Goal: Transaction & Acquisition: Purchase product/service

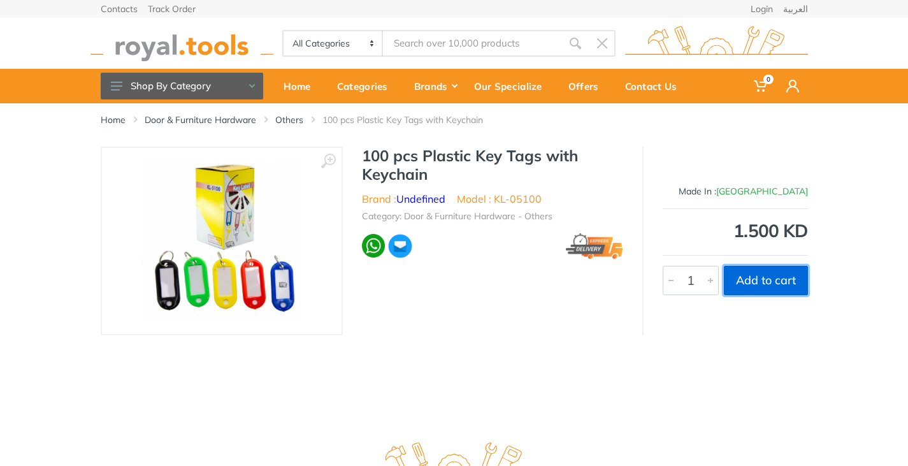
click at [754, 283] on button "Add to cart" at bounding box center [766, 280] width 84 height 29
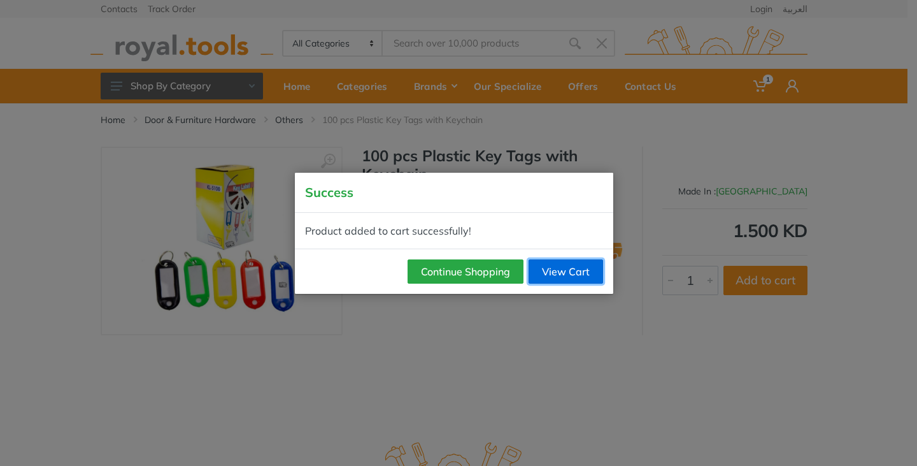
click at [577, 267] on link "View Cart" at bounding box center [566, 271] width 75 height 24
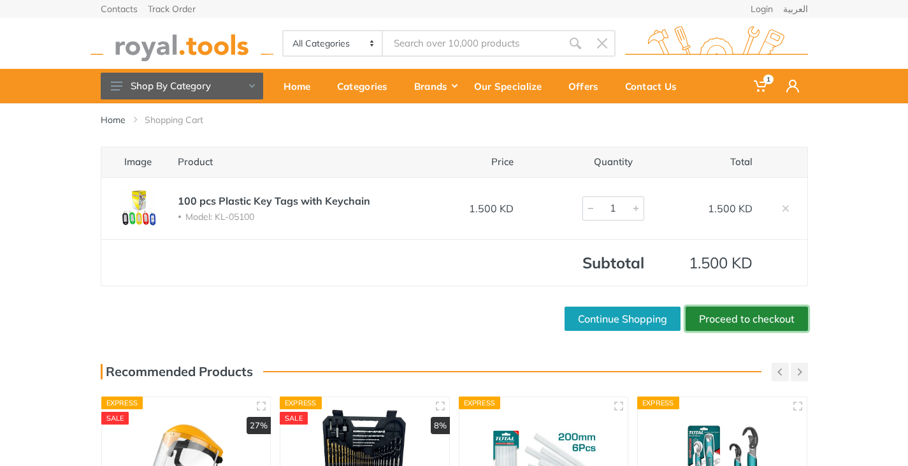
click at [733, 318] on link "Proceed to checkout" at bounding box center [746, 318] width 122 height 24
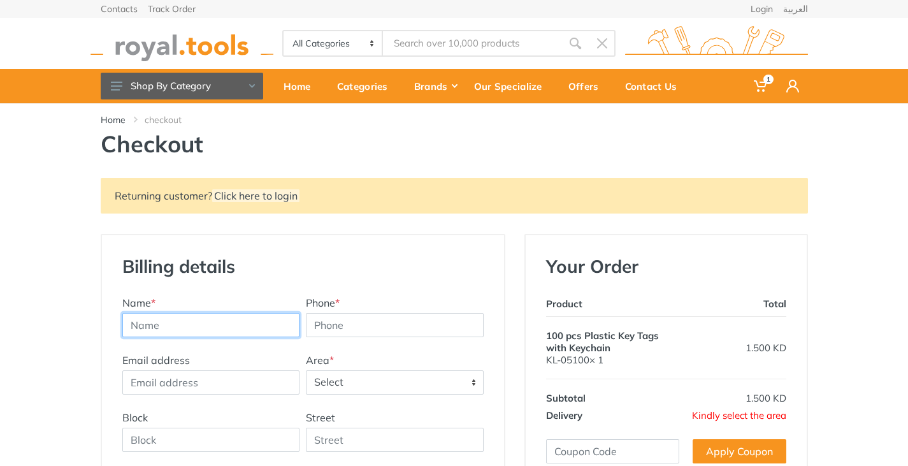
click at [206, 329] on input "text" at bounding box center [211, 325] width 178 height 24
type input "Peter Anthony Wilson"
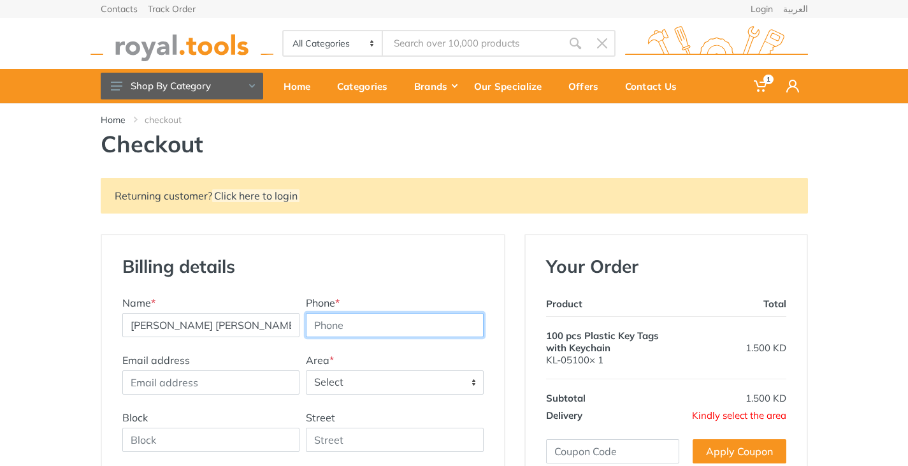
type input "07584599102"
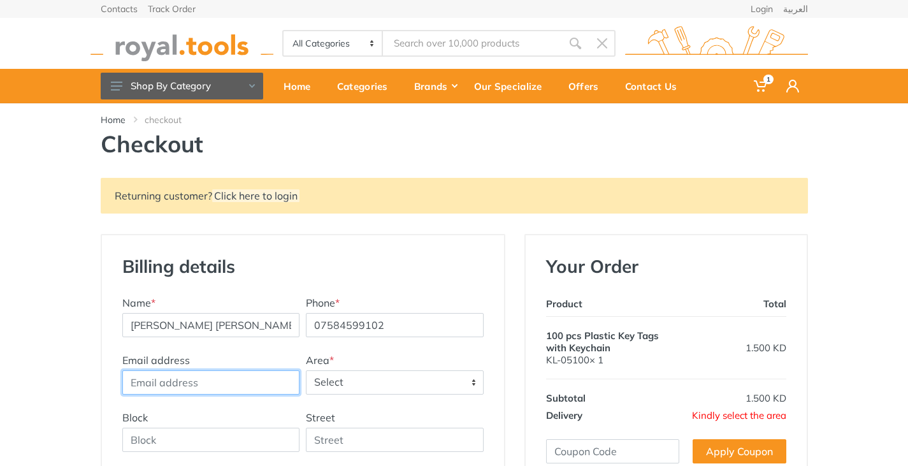
type input "peterawilson41@gmail.com"
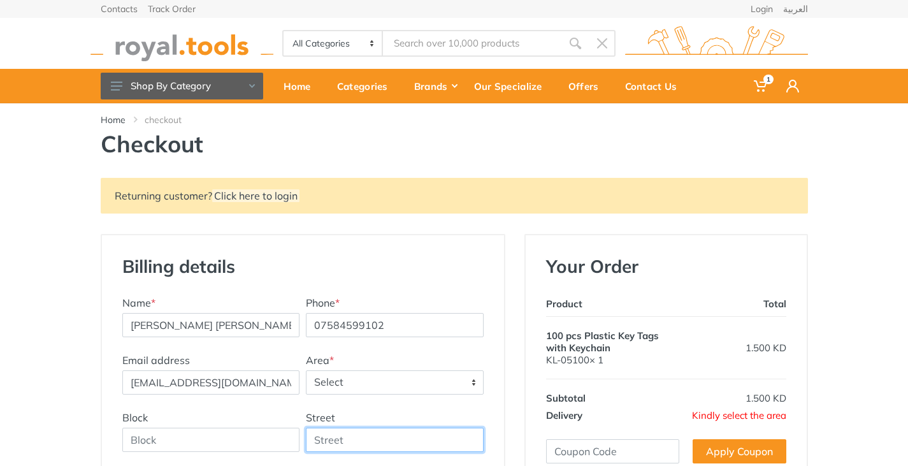
type input "Seend Cleeve"
type input "108"
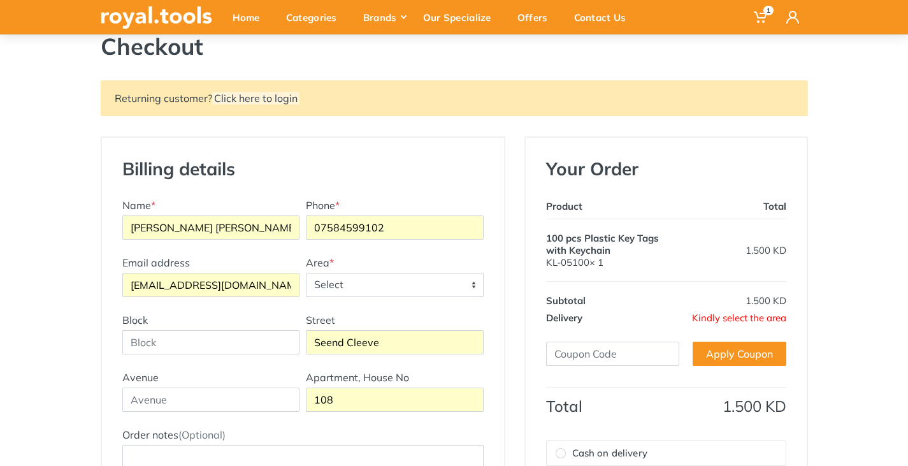
scroll to position [98, 0]
click at [253, 283] on input "peterawilson41@gmail.com" at bounding box center [211, 284] width 178 height 24
click at [267, 285] on input "peterawilson41@gmail.com" at bounding box center [211, 284] width 178 height 24
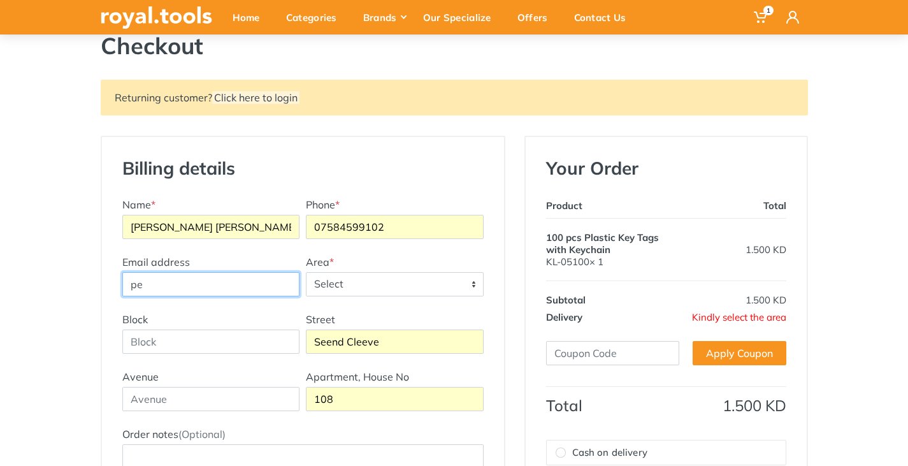
type input "p"
type input "peter.wilson@srt-marine.com"
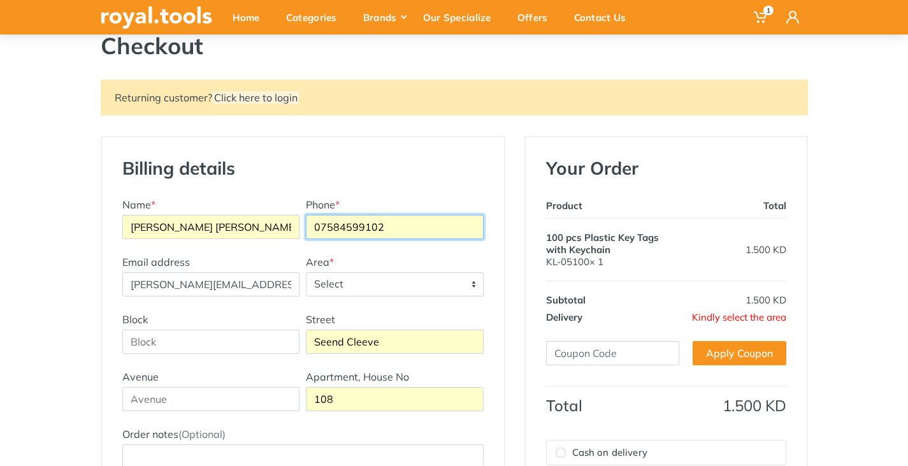
click at [396, 227] on input "07584599102" at bounding box center [395, 227] width 178 height 24
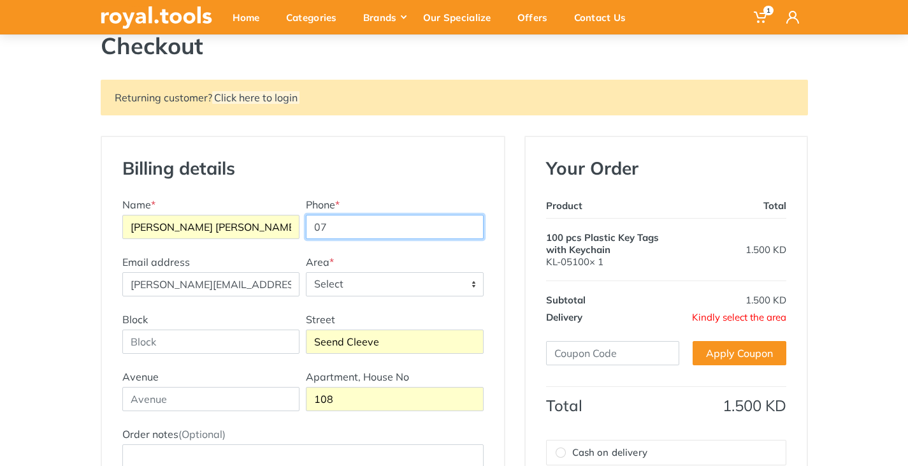
type input "0"
type input "67731760"
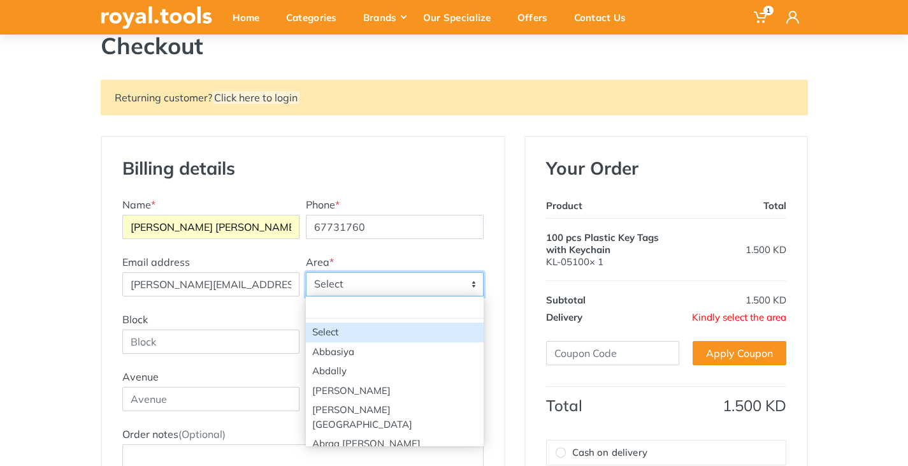
click at [378, 287] on span "Select" at bounding box center [394, 284] width 176 height 23
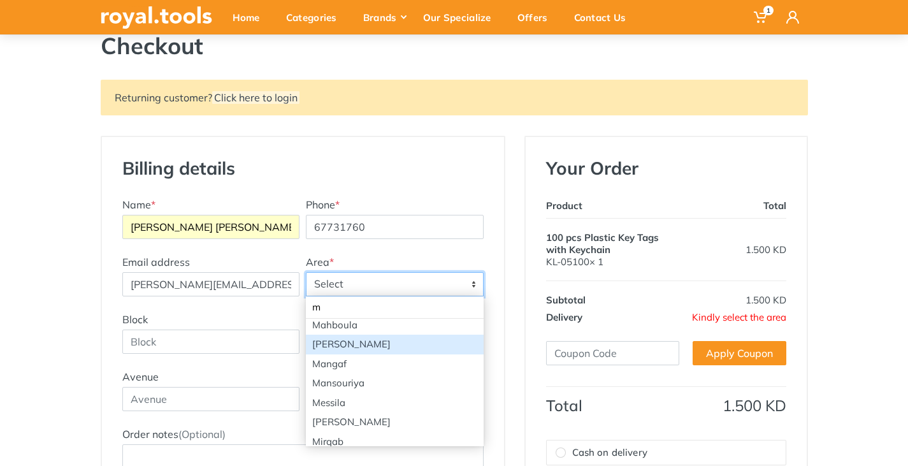
scroll to position [249, 0]
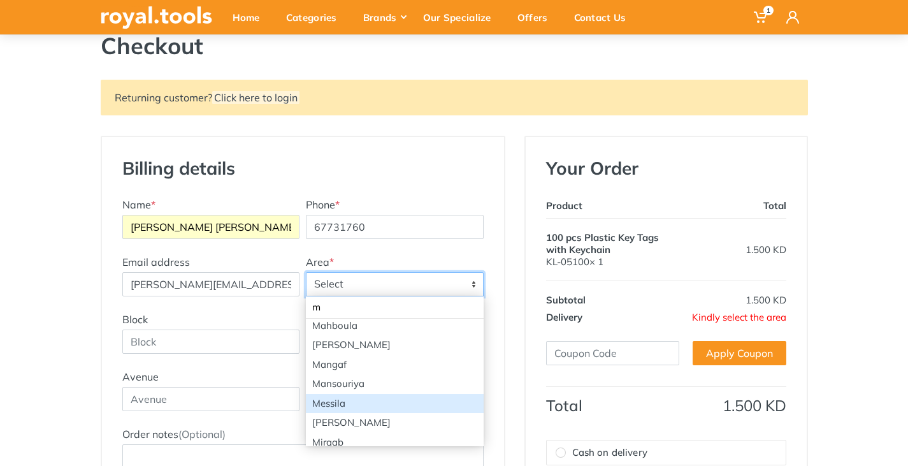
type input "m"
select select "69"
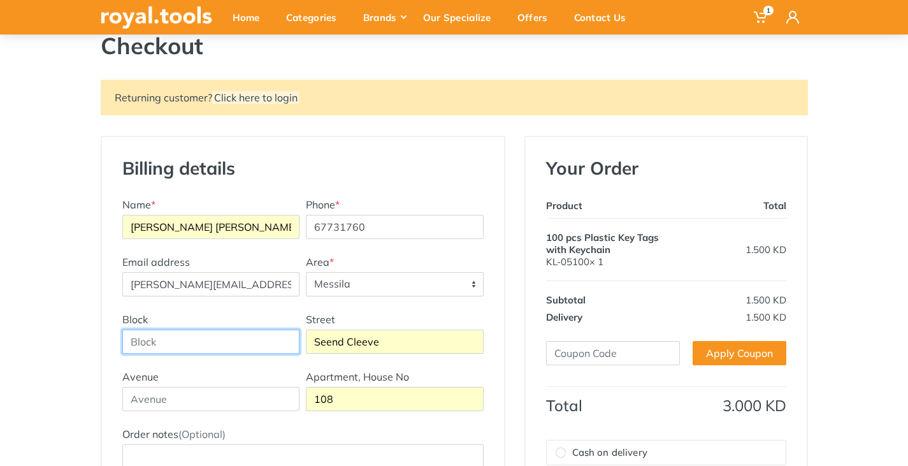
click at [225, 348] on input "Block" at bounding box center [211, 341] width 178 height 24
type input "Block 7"
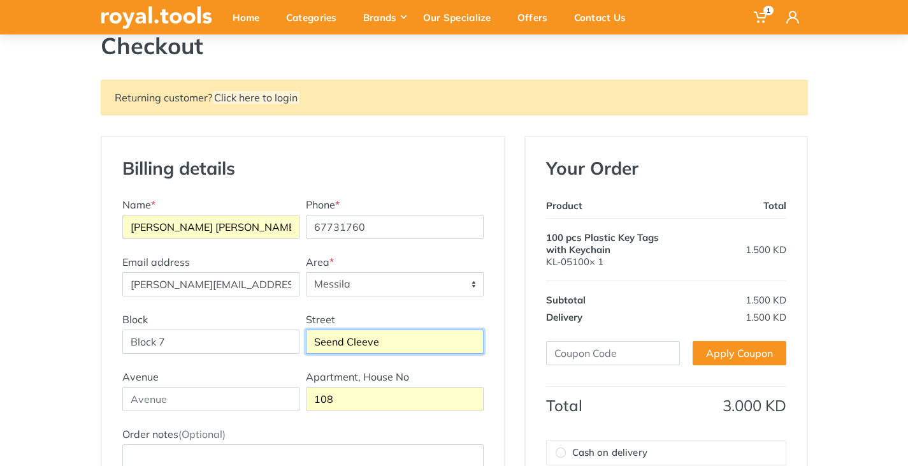
click at [366, 346] on input "Seend Cleeve" at bounding box center [395, 341] width 178 height 24
drag, startPoint x: 387, startPoint y: 338, endPoint x: 256, endPoint y: 379, distance: 137.4
click at [256, 379] on div "Billing details New Address Name * Peter Anthony Wilson Phone * 67731760 Email …" at bounding box center [303, 338] width 402 height 403
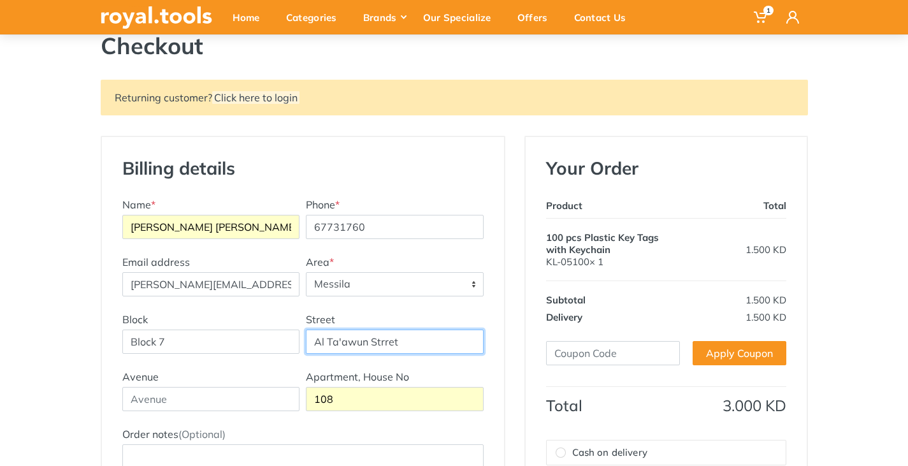
type input "Al Ta'awun Strret"
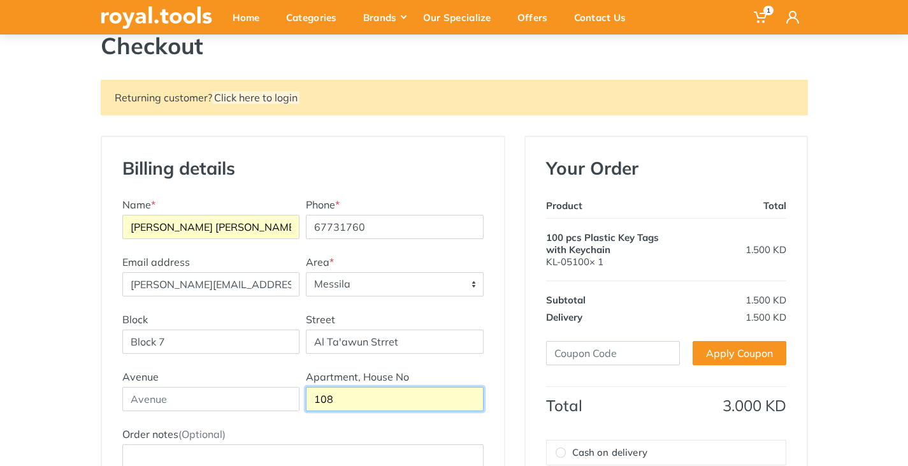
click at [348, 397] on input "108" at bounding box center [395, 399] width 178 height 24
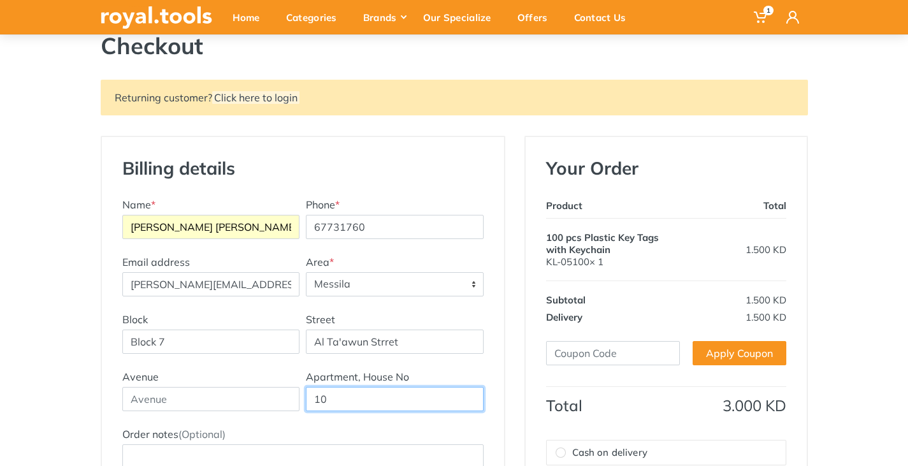
type input "1"
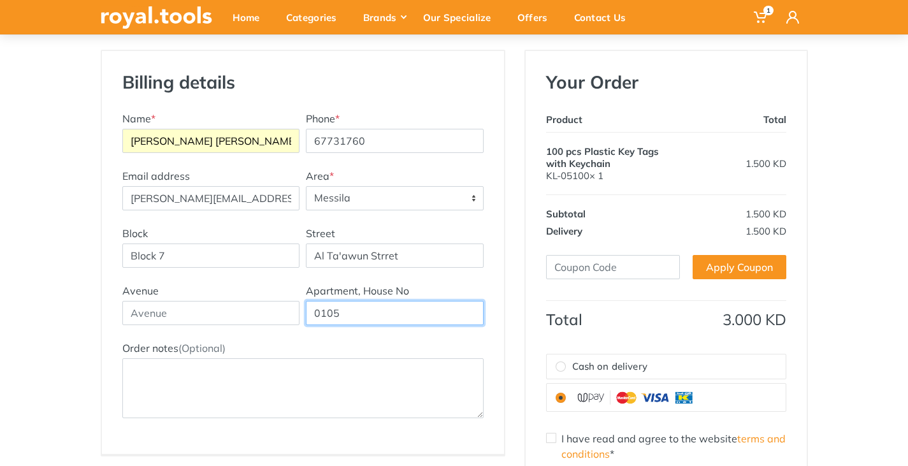
scroll to position [185, 0]
type input "0105"
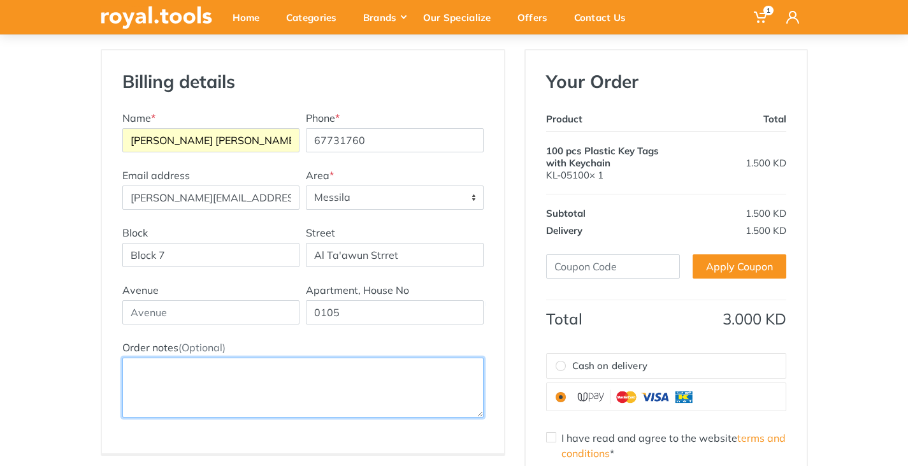
click at [213, 385] on textarea "Order notes (Optional)" at bounding box center [302, 387] width 361 height 60
type textarea "[GEOGRAPHIC_DATA]"
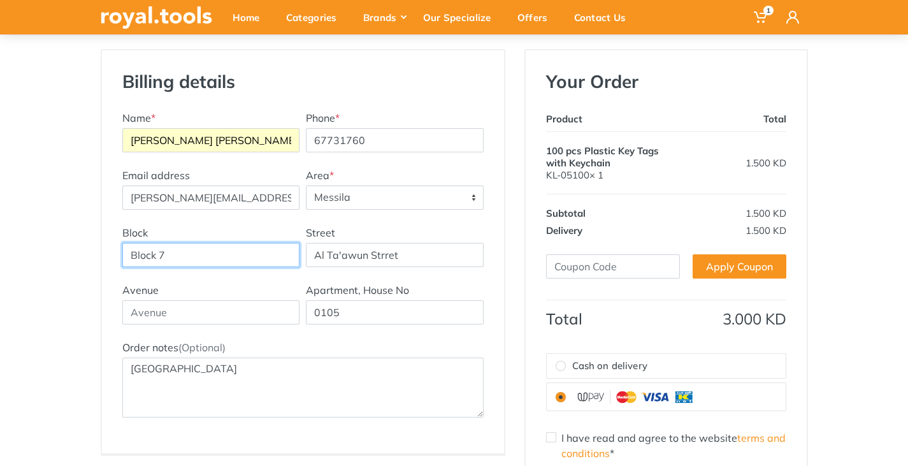
click at [216, 257] on input "Block 7" at bounding box center [211, 255] width 178 height 24
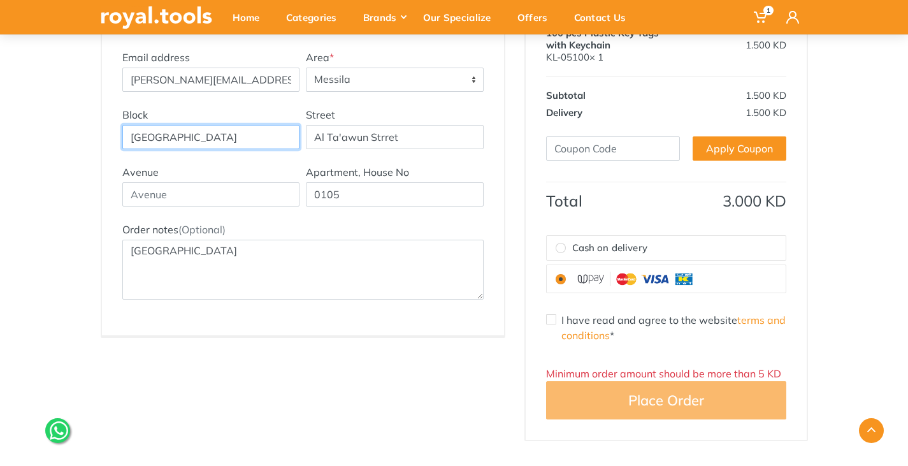
scroll to position [303, 0]
type input "Block 7, Building 13"
click at [551, 320] on input "I have read and agree to the website terms and conditions *" at bounding box center [551, 318] width 10 height 10
checkbox input "true"
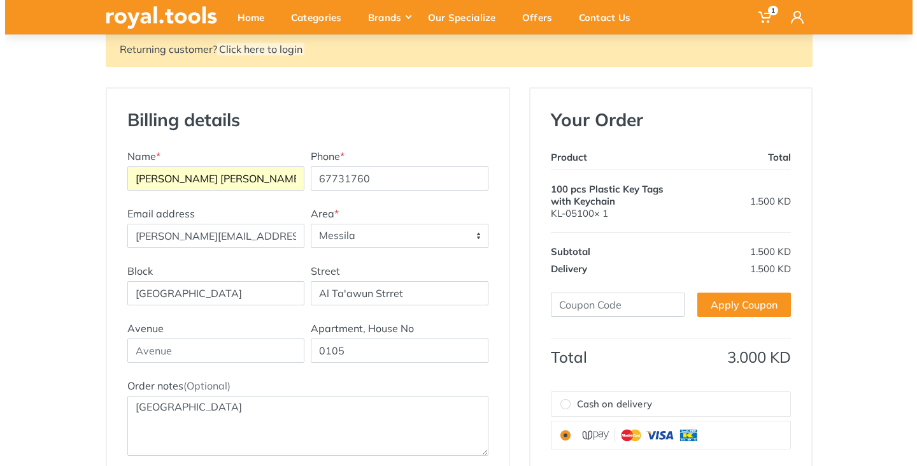
scroll to position [144, 0]
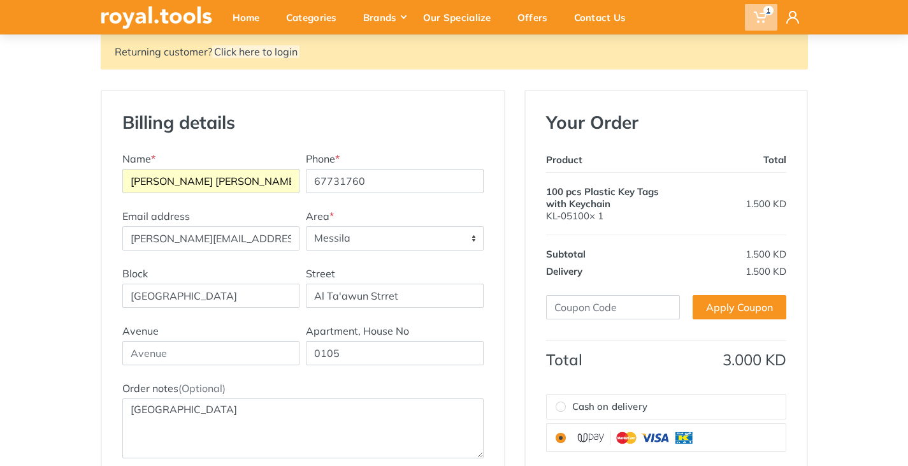
click at [752, 18] on span "1" at bounding box center [761, 17] width 32 height 27
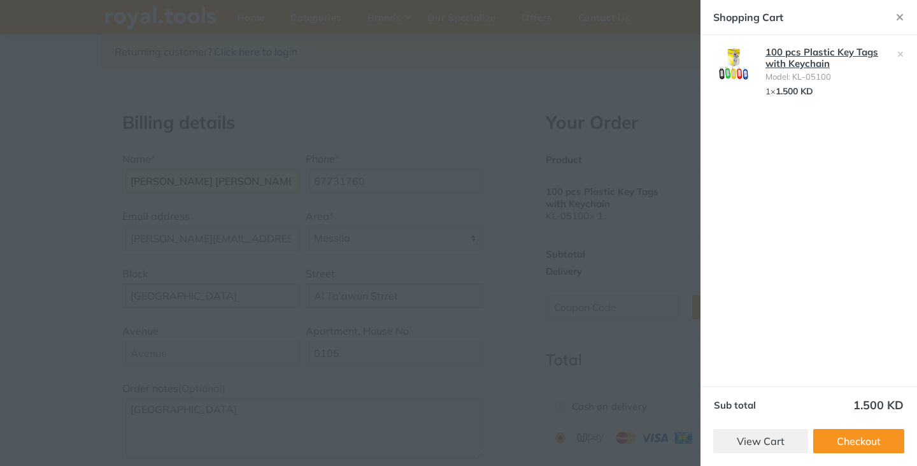
click at [782, 68] on link "100 pcs Plastic Key Tags with Keychain" at bounding box center [822, 58] width 113 height 24
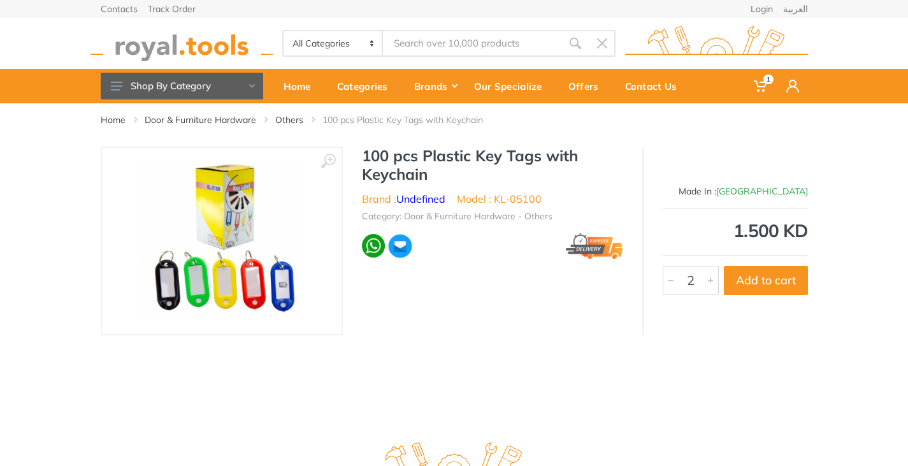
click at [710, 289] on div at bounding box center [710, 280] width 15 height 28
click at [761, 283] on button "Add to cart" at bounding box center [766, 280] width 84 height 29
type input "1"
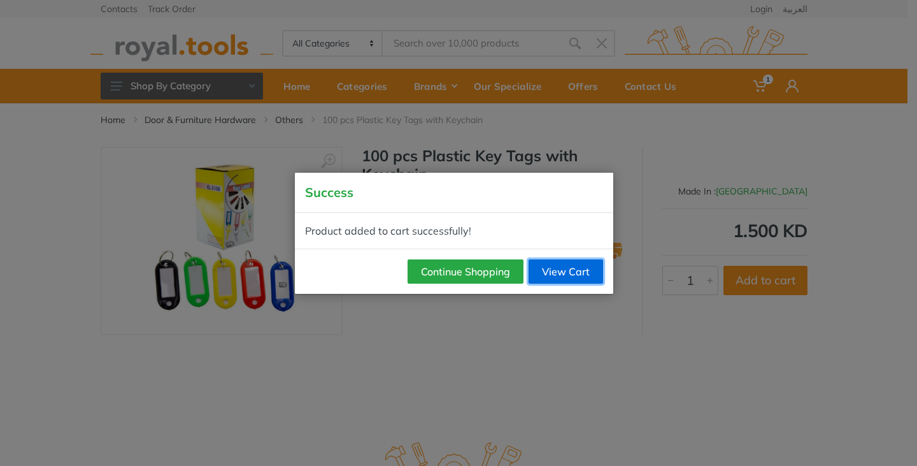
click at [544, 265] on link "View Cart" at bounding box center [566, 271] width 75 height 24
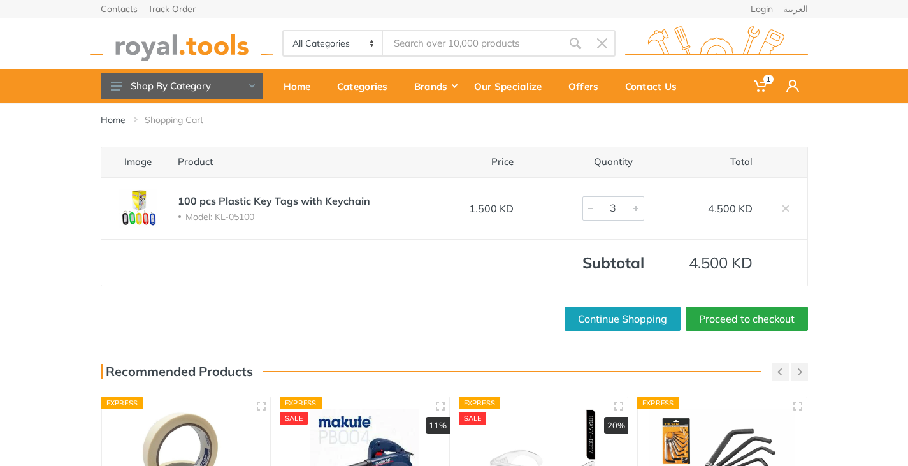
type input "2"
click at [586, 210] on div at bounding box center [590, 208] width 15 height 23
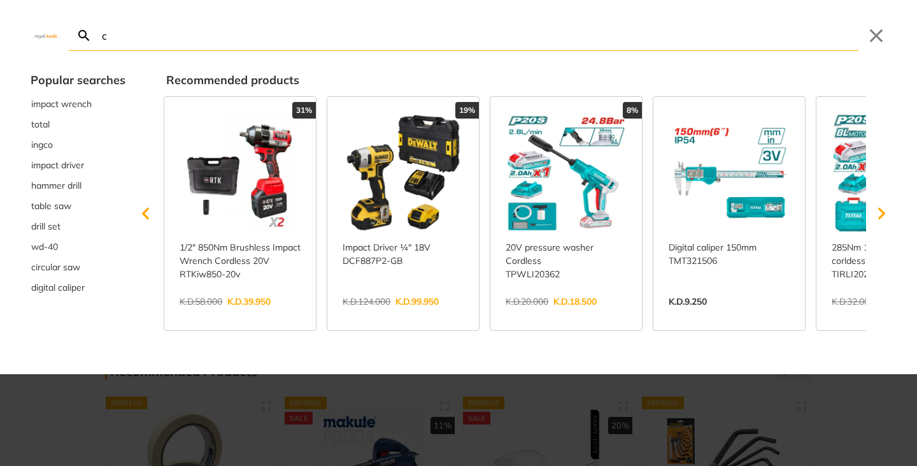
type input "ca"
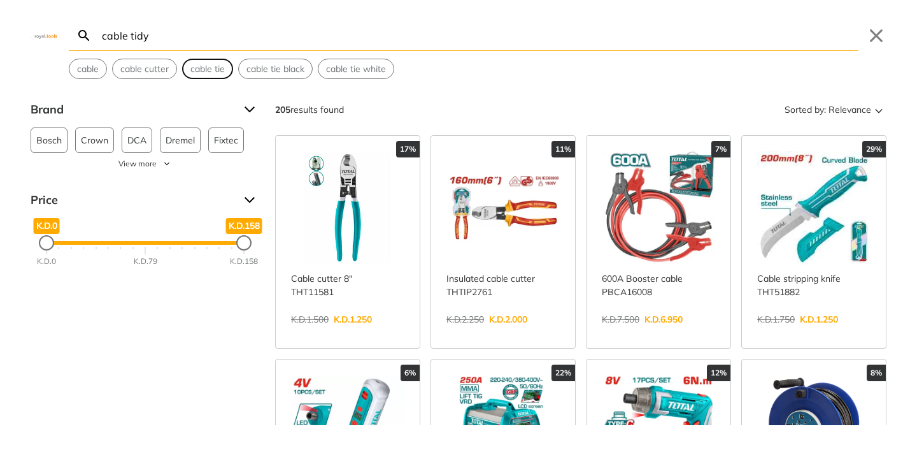
click at [208, 76] on button "cable tie" at bounding box center [208, 68] width 50 height 19
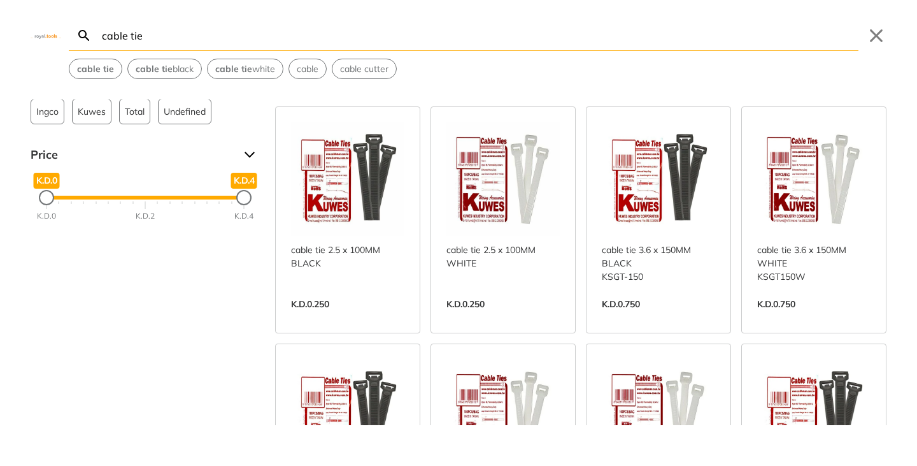
scroll to position [10, 0]
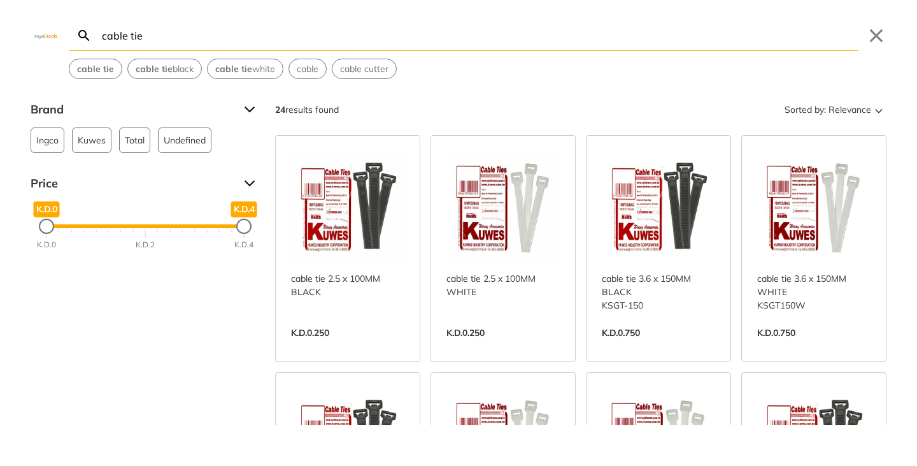
click at [102, 31] on input "cable tie" at bounding box center [478, 35] width 759 height 30
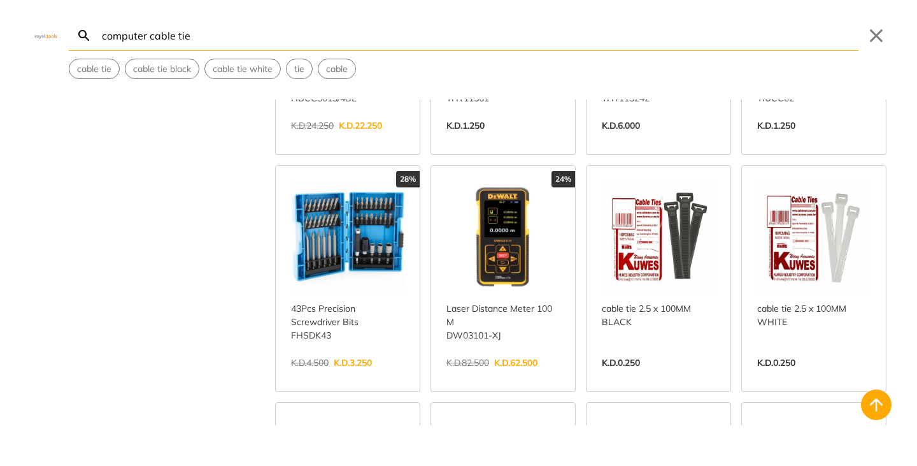
scroll to position [656, 0]
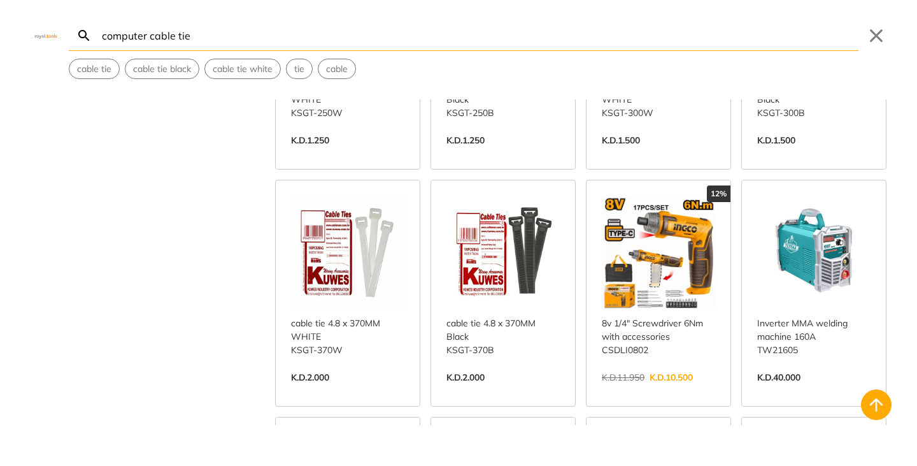
scroll to position [1362, 0]
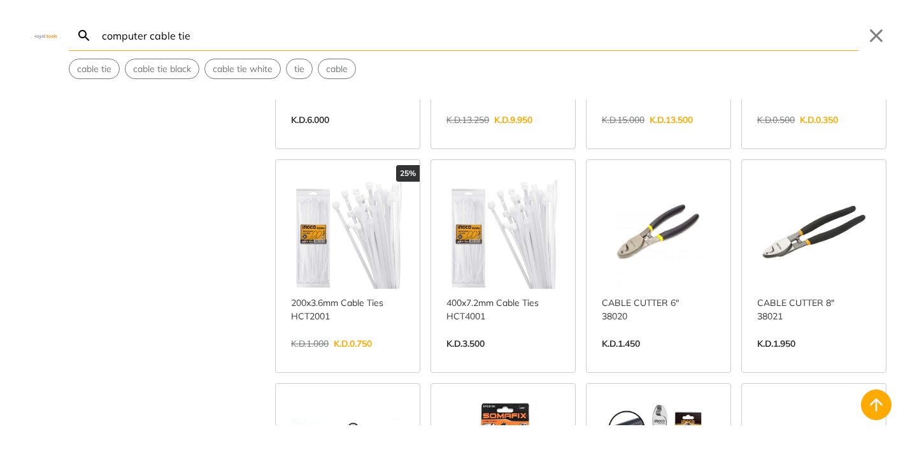
scroll to position [2554, 0]
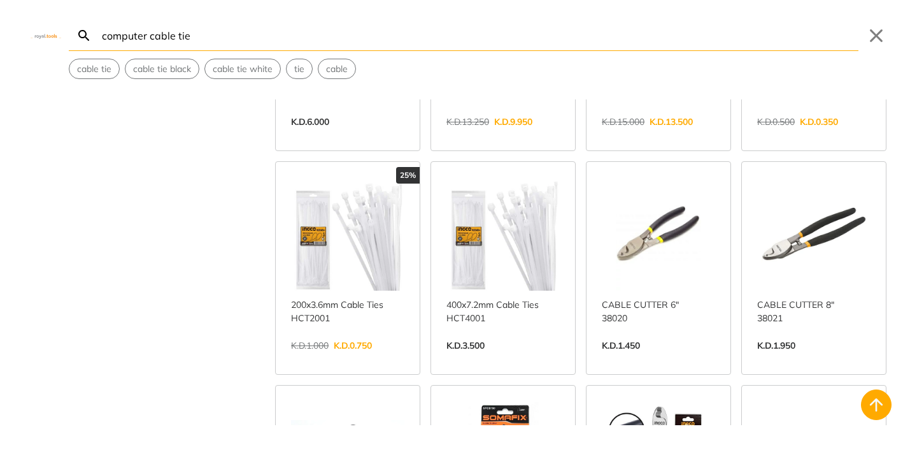
type input "computer cable tie"
click at [455, 359] on link "View more →" at bounding box center [502, 359] width 113 height 0
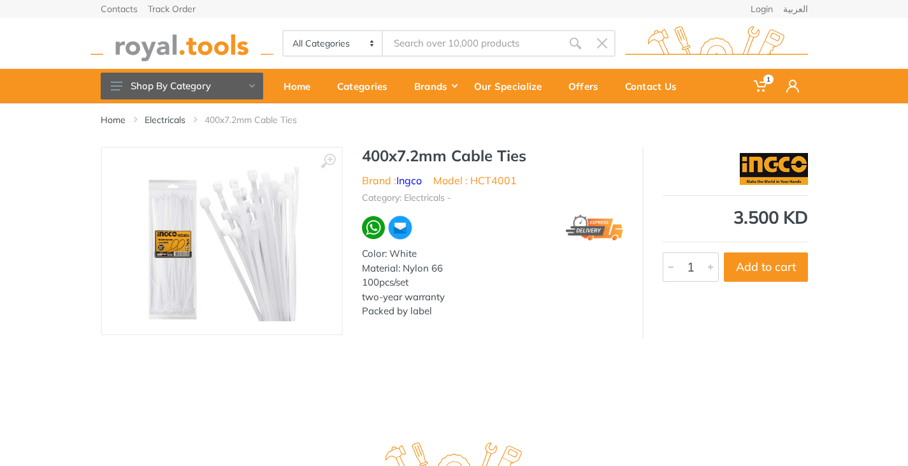
type input "computer cable tie"
click at [758, 268] on button "Add to cart" at bounding box center [766, 266] width 84 height 29
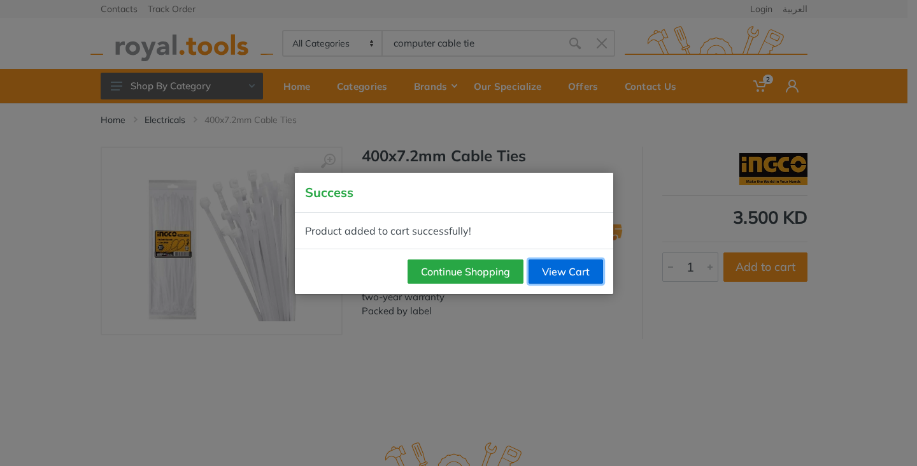
click at [573, 268] on link "View Cart" at bounding box center [566, 271] width 75 height 24
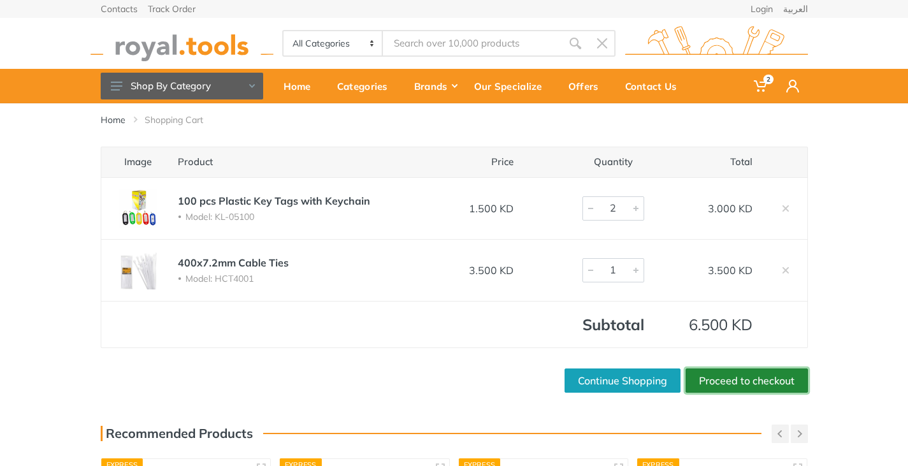
click at [735, 387] on link "Proceed to checkout" at bounding box center [746, 380] width 122 height 24
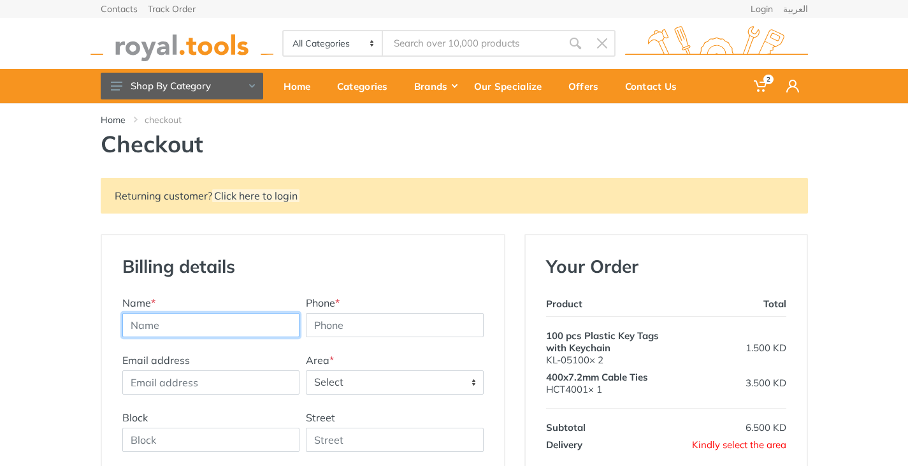
click at [186, 325] on input "text" at bounding box center [211, 325] width 178 height 24
type input "[PERSON_NAME]"
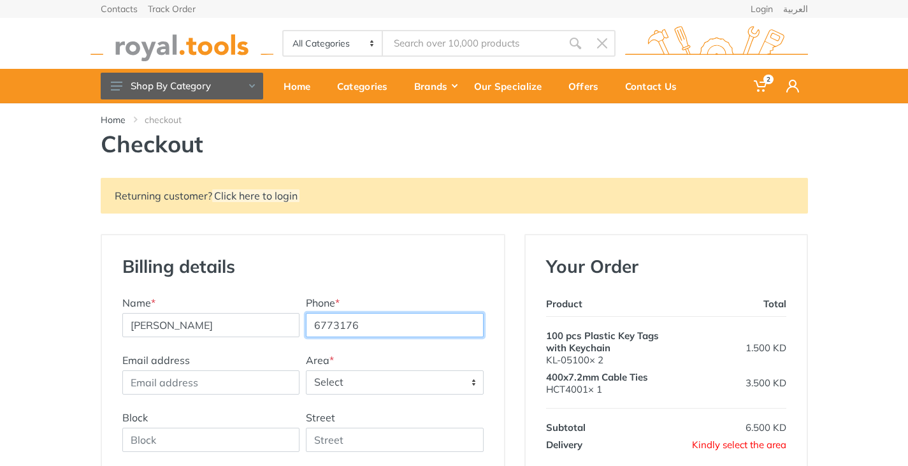
type input "67731760"
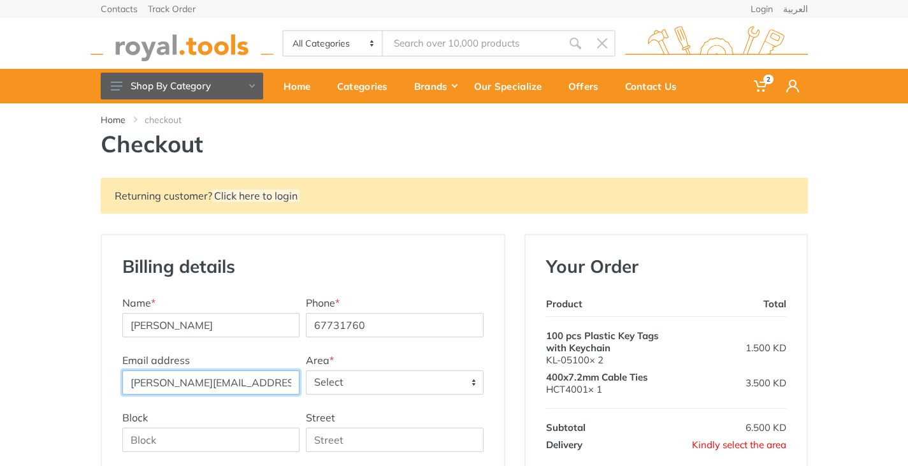
type input "peter.wilson@srt-marine.com"
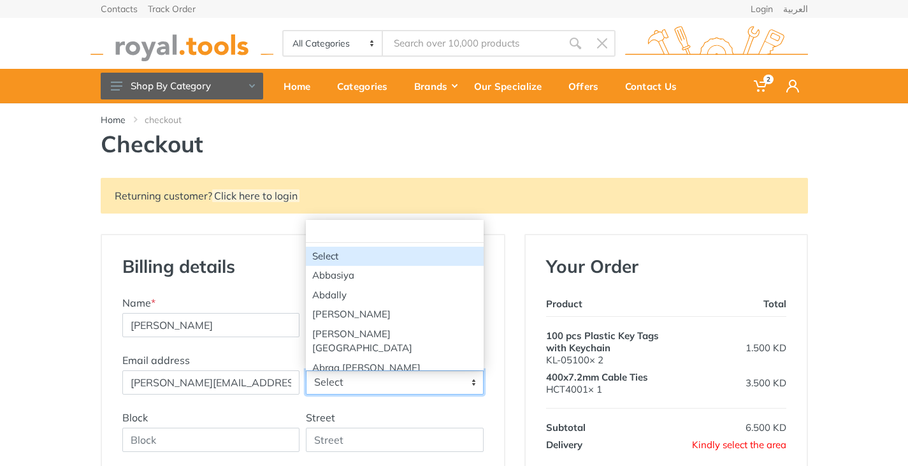
click at [321, 382] on span "Select" at bounding box center [394, 382] width 176 height 23
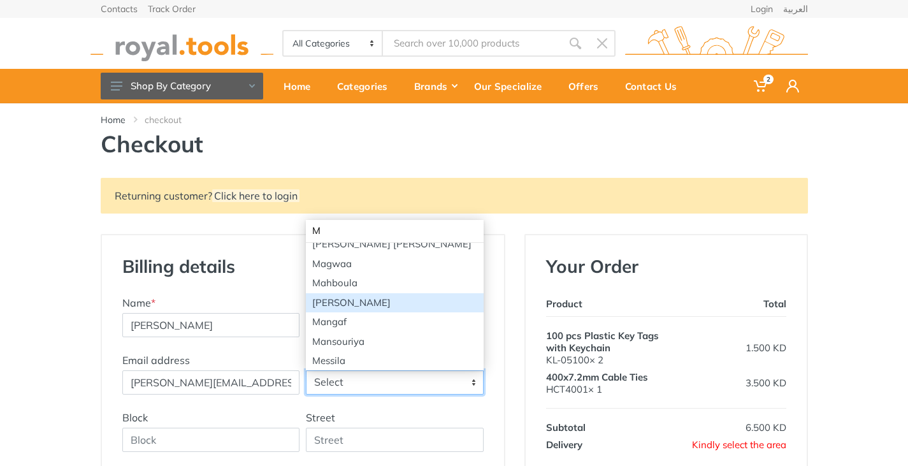
scroll to position [216, 0]
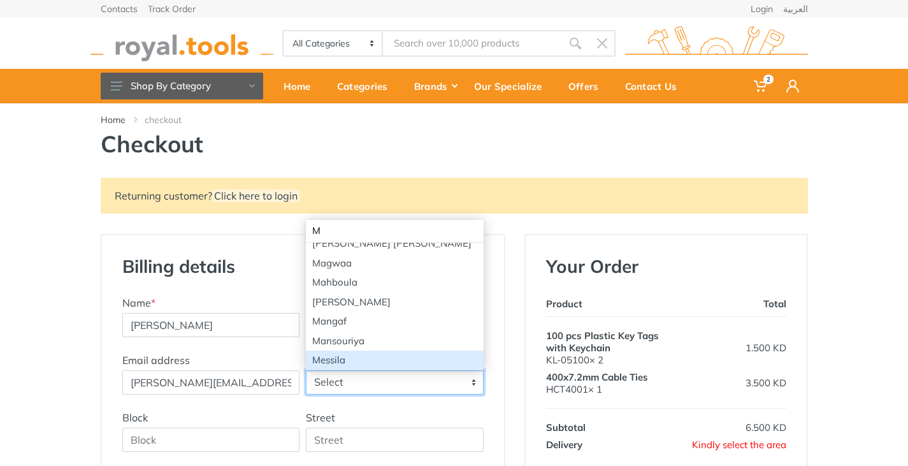
type input "M"
select select "69"
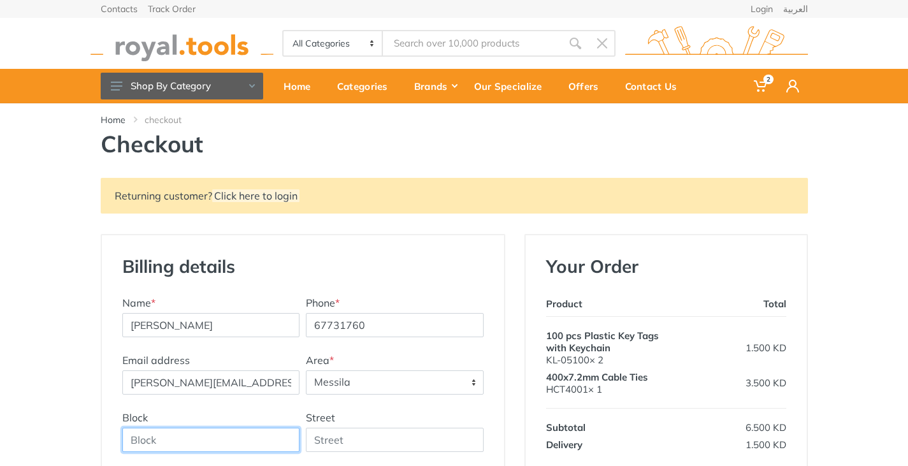
click at [202, 438] on input "Block" at bounding box center [211, 439] width 178 height 24
type input "Block 7 Building 13"
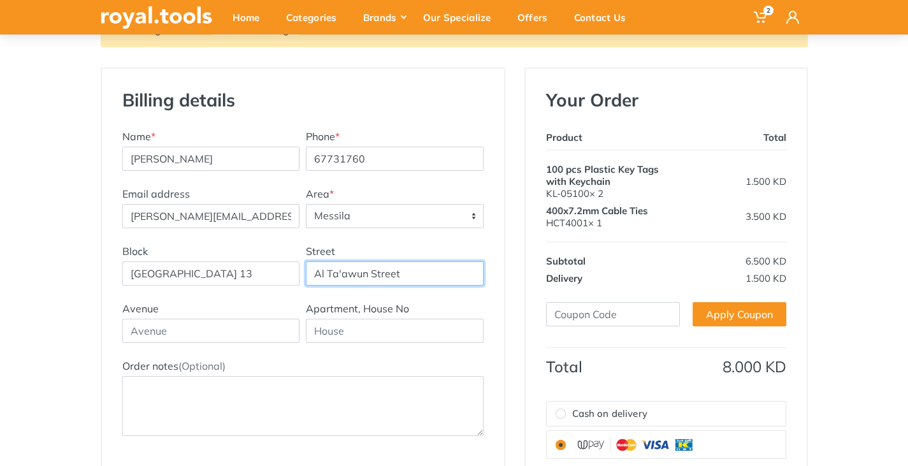
scroll to position [171, 0]
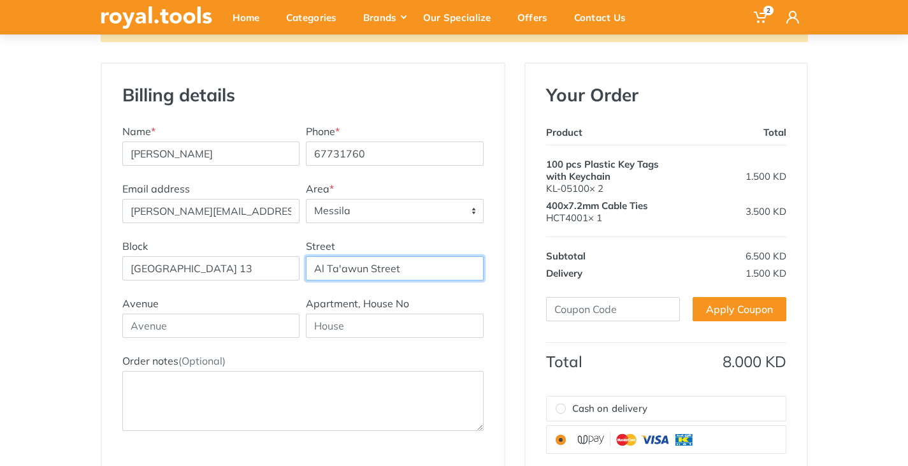
type input "Al Ta'awun Street"
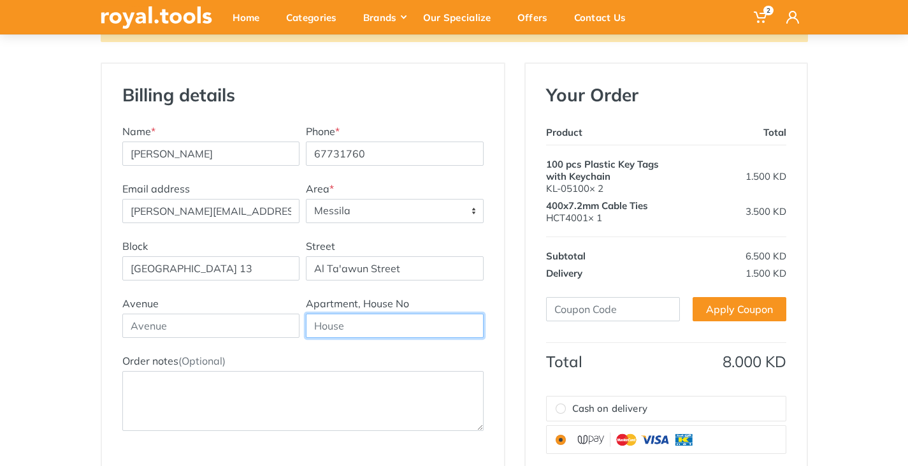
click at [340, 317] on input "text" at bounding box center [395, 325] width 178 height 24
type input "0105"
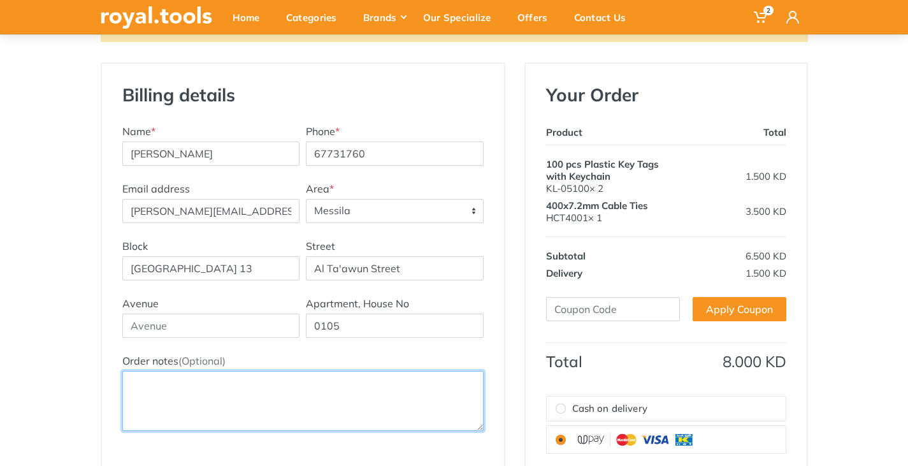
click at [224, 394] on textarea "Order notes (Optional)" at bounding box center [302, 401] width 361 height 60
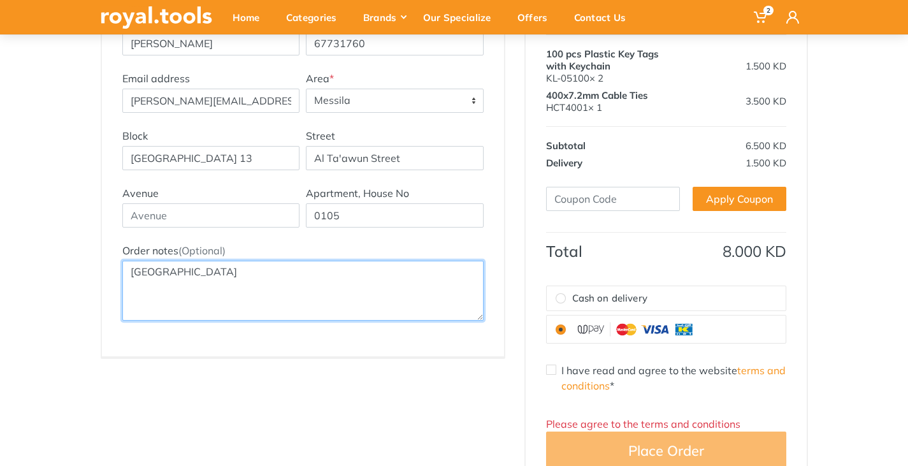
scroll to position [310, 0]
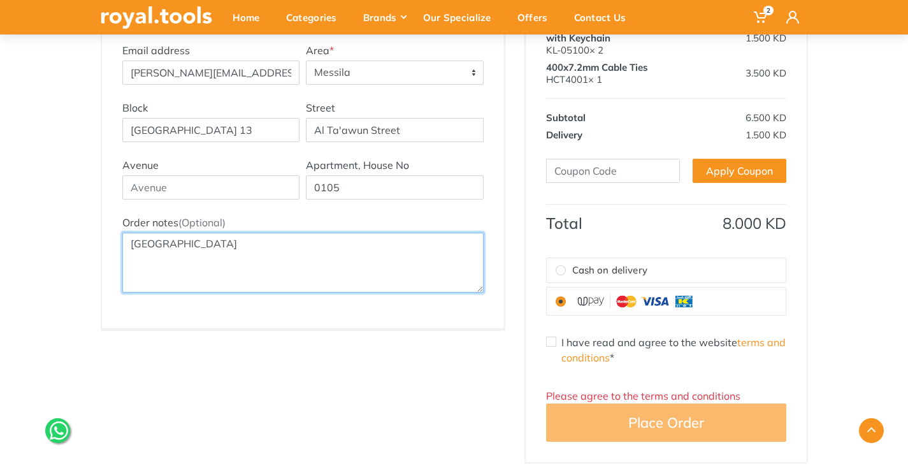
type textarea "Jumeirah Beach Hotel"
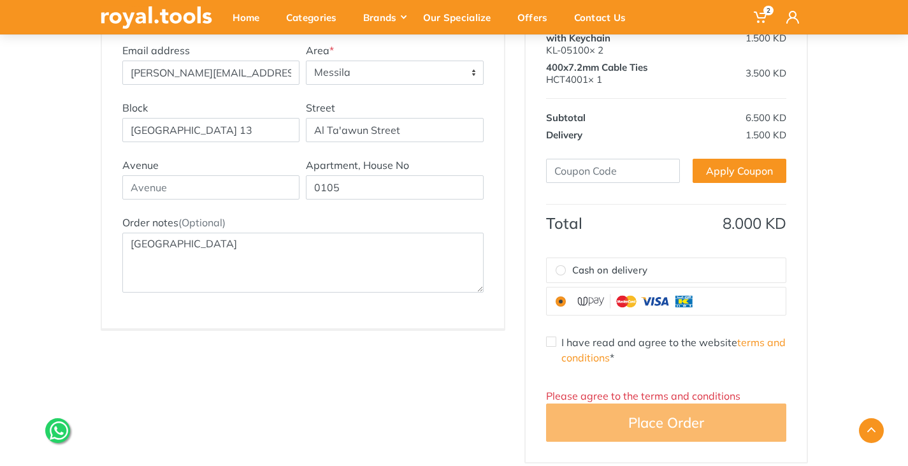
click at [548, 339] on input "I have read and agree to the website terms and conditions *" at bounding box center [551, 341] width 10 height 10
checkbox input "true"
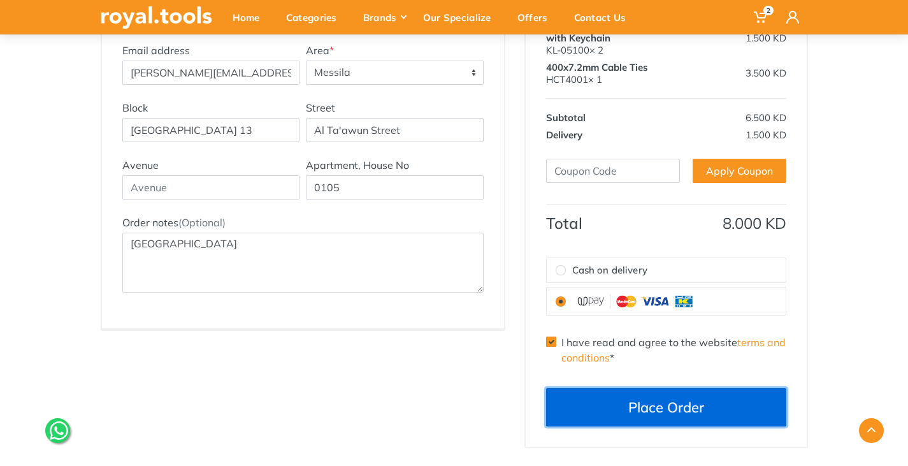
click at [645, 406] on button "Place Order" at bounding box center [666, 407] width 240 height 38
